Goal: Information Seeking & Learning: Find specific fact

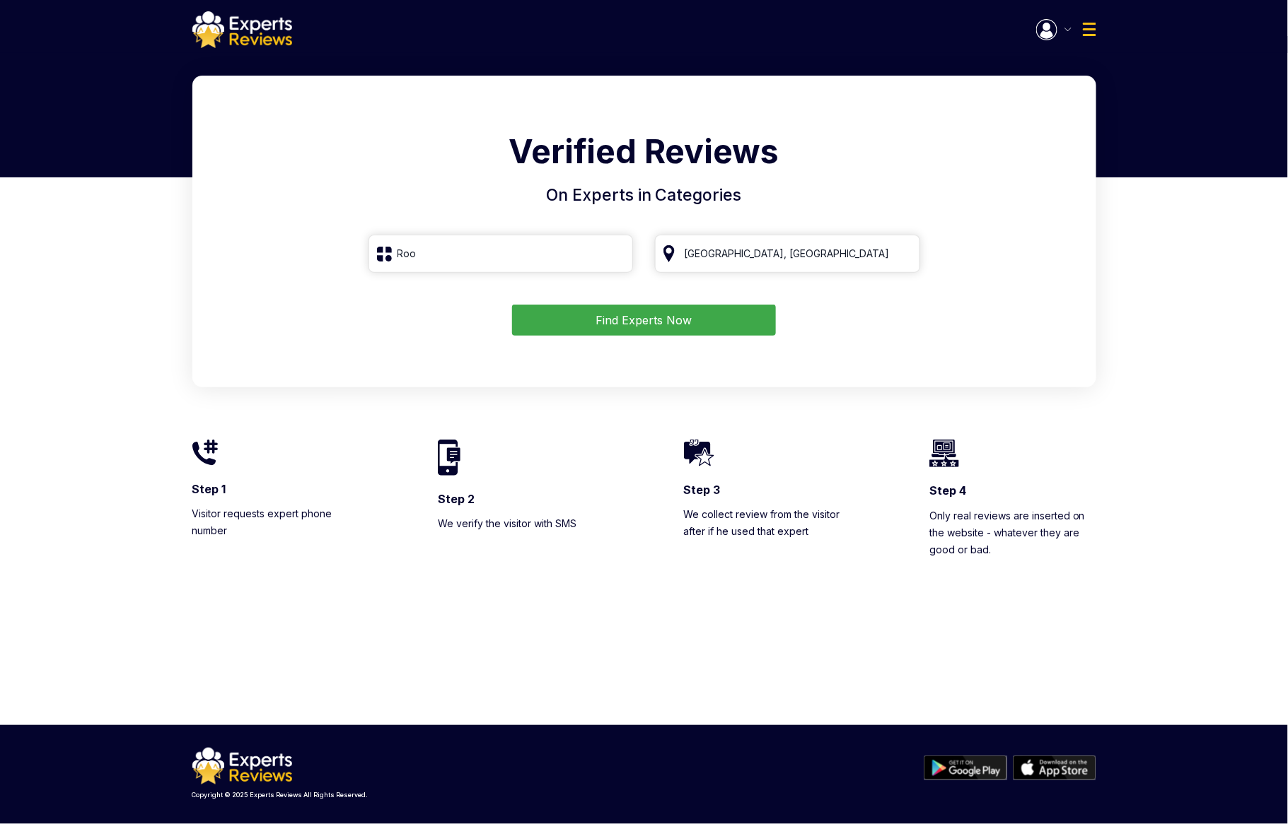
click at [266, 37] on img at bounding box center [242, 29] width 100 height 37
click at [558, 254] on input "Roo" at bounding box center [500, 254] width 265 height 38
drag, startPoint x: 605, startPoint y: 252, endPoint x: 614, endPoint y: 252, distance: 9.2
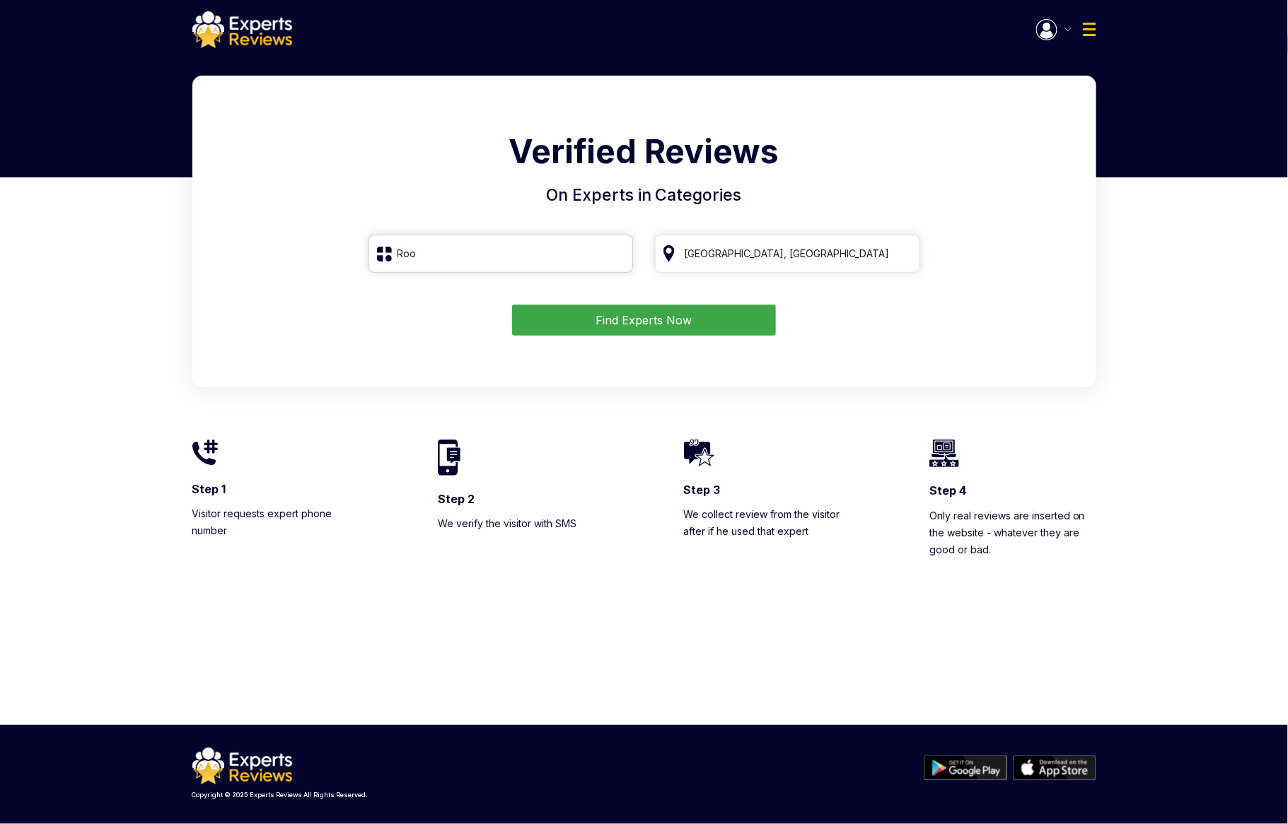
click at [607, 252] on input "Roo" at bounding box center [500, 254] width 265 height 38
click at [614, 252] on input "Roo" at bounding box center [500, 254] width 265 height 38
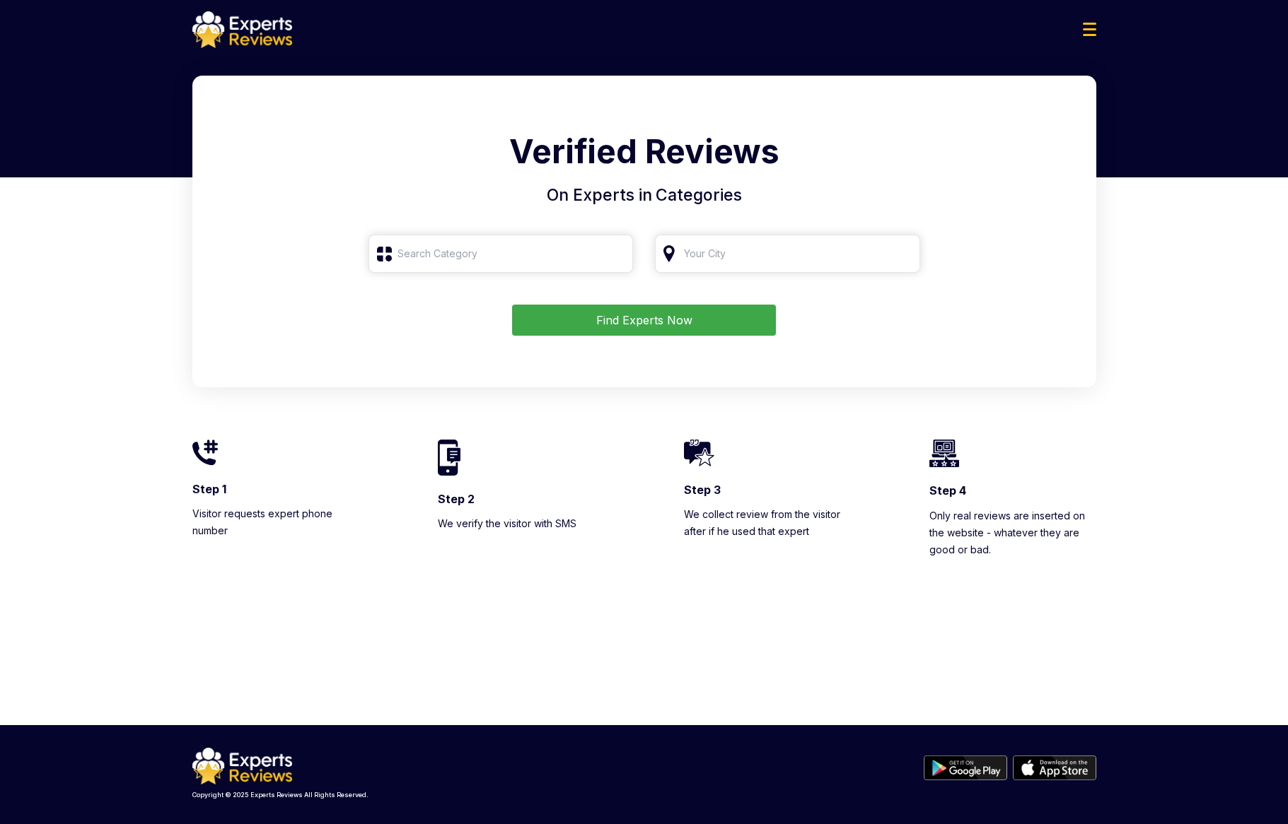
type input "Roo"
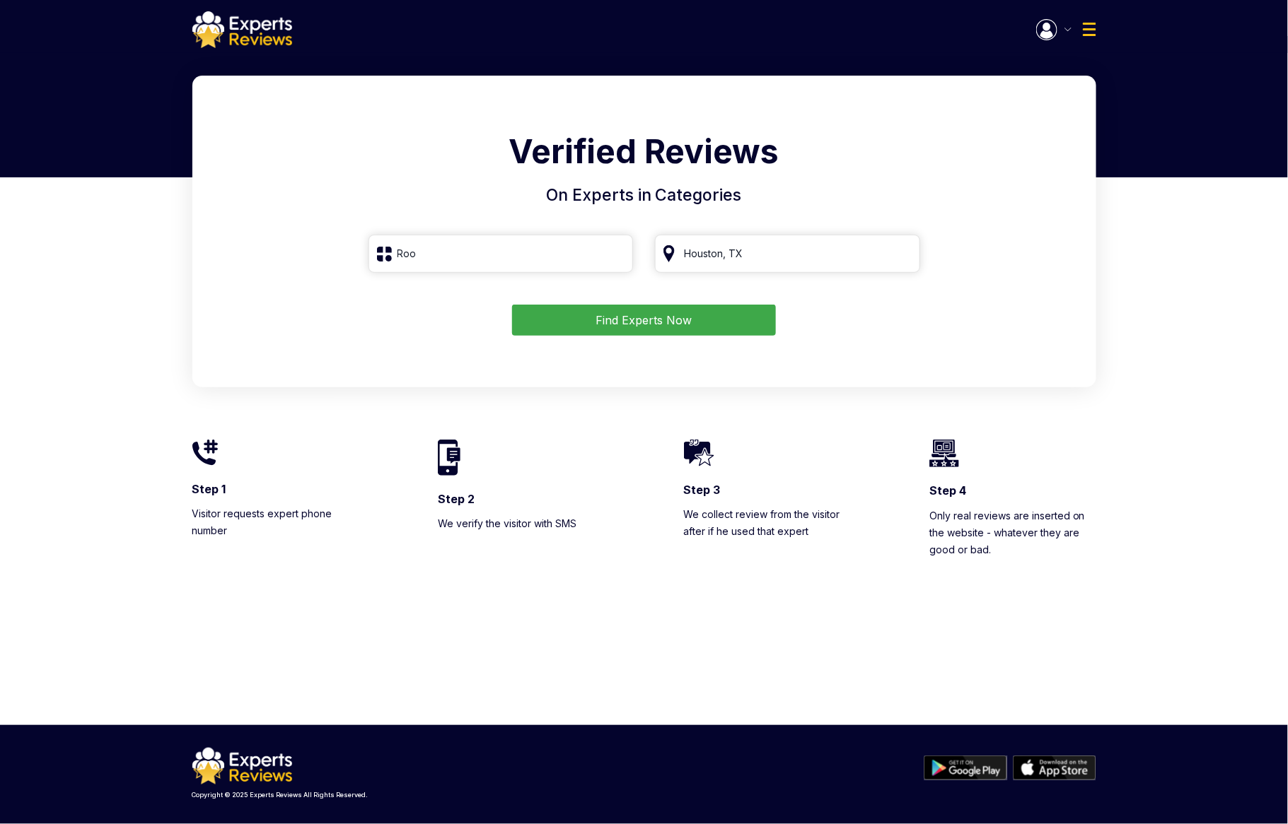
click at [1149, 241] on div "Verified Reviews On Experts in Categories Roo Find Experts Now Step 1 Visitor r…" at bounding box center [644, 357] width 1288 height 562
click at [264, 21] on img at bounding box center [242, 29] width 100 height 37
click at [564, 247] on input "Roo" at bounding box center [500, 254] width 265 height 38
click at [549, 0] on html "Welcome Test Open Inquires ( ) My Reviews ( ) Log Out Business Log in Login Roo…" at bounding box center [644, 412] width 1288 height 824
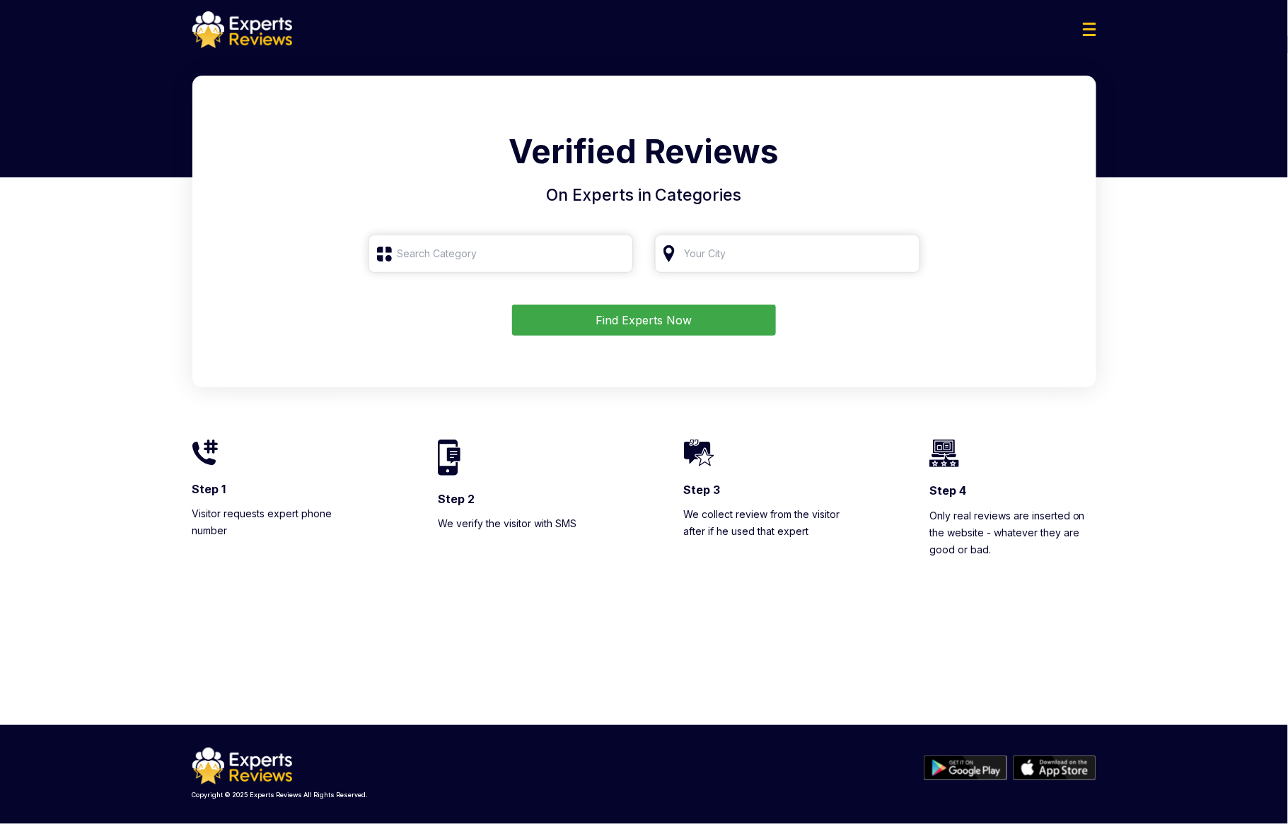
type input "Roo"
click at [538, 254] on input "Roo" at bounding box center [500, 254] width 265 height 38
click at [621, 252] on input "Roo" at bounding box center [500, 254] width 265 height 38
click at [614, 252] on input "Roo" at bounding box center [500, 254] width 265 height 38
click at [506, 252] on input "search" at bounding box center [500, 254] width 265 height 38
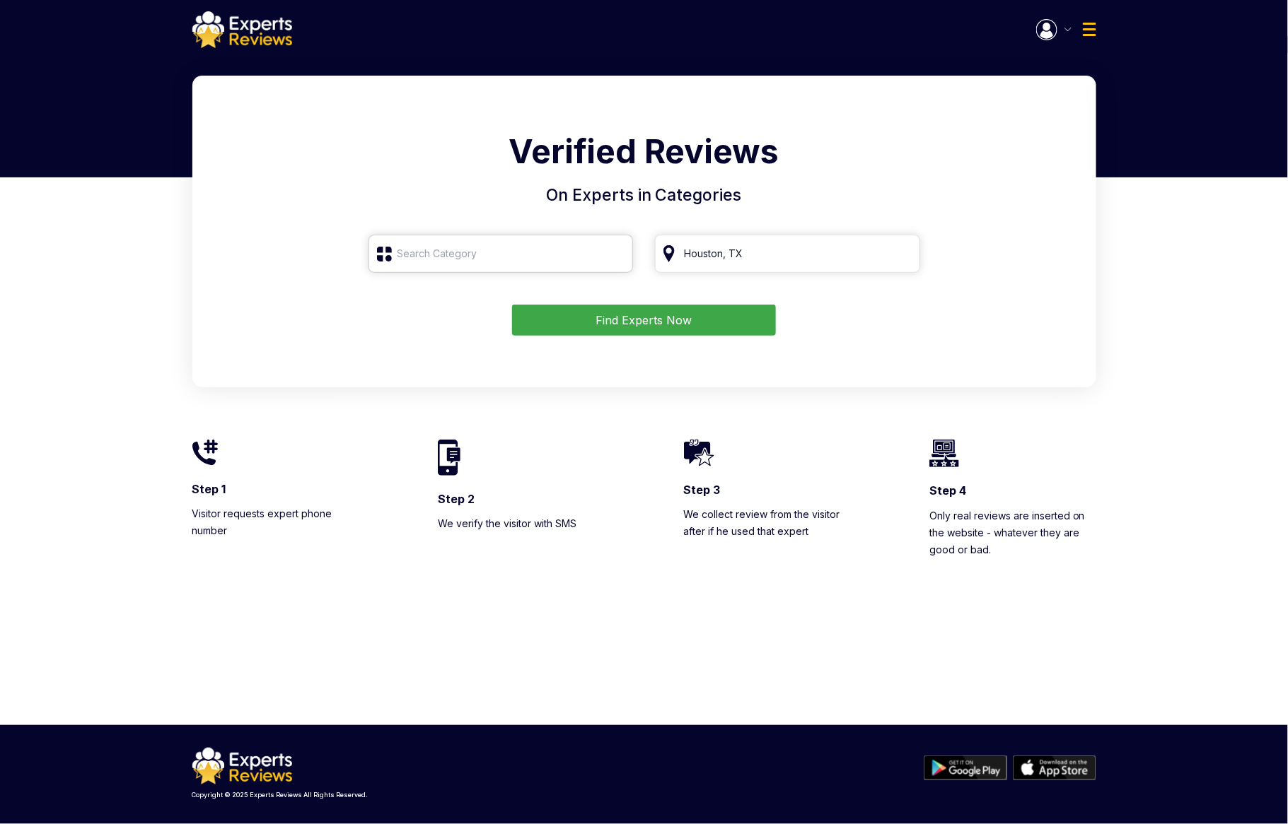
type input "К"
type input "R"
click at [515, 385] on div "Verified Reviews On Experts in Categories Find Experts Now" at bounding box center [644, 232] width 904 height 312
